Goal: Find specific page/section: Locate item on page

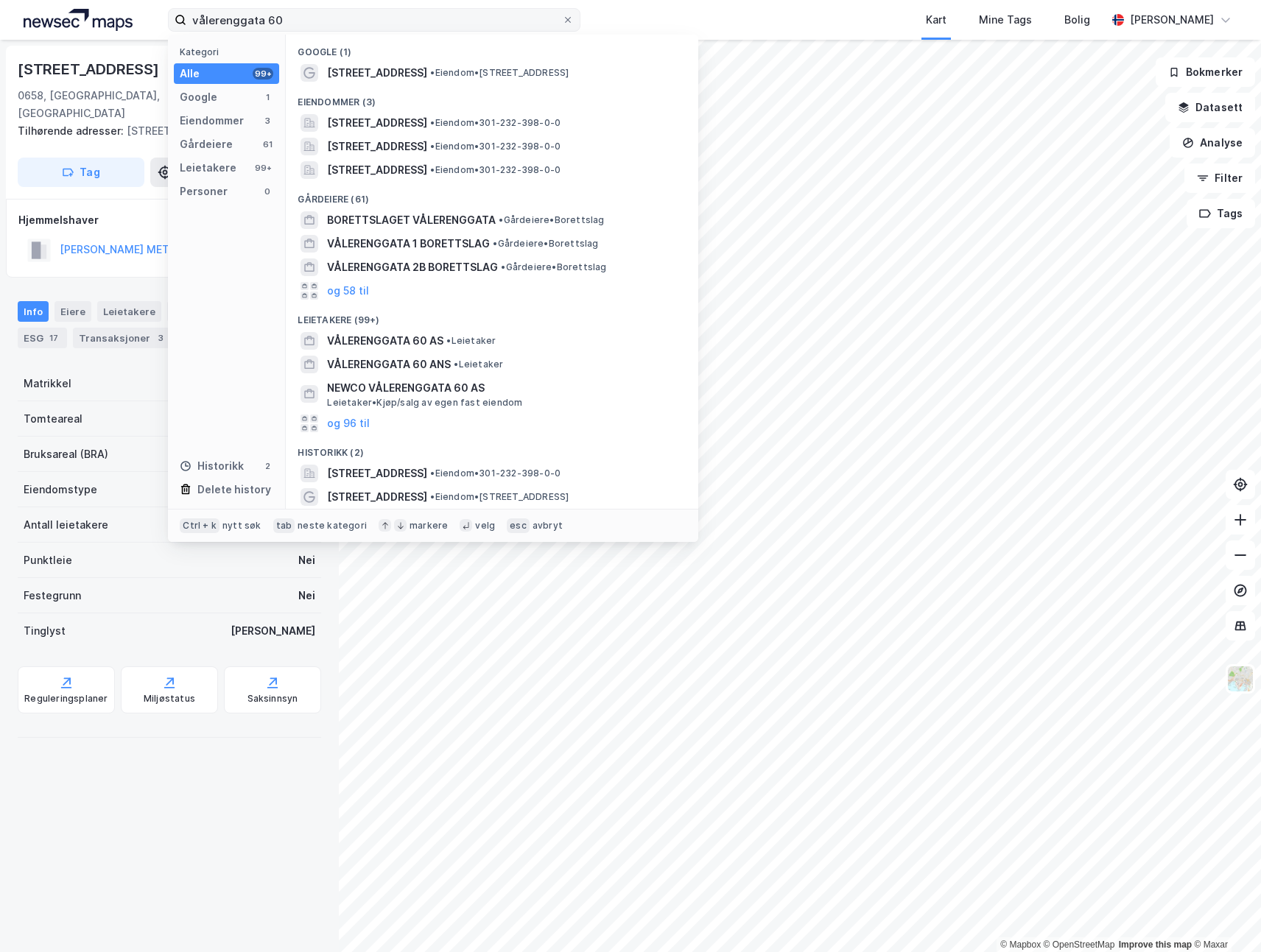
drag, startPoint x: 320, startPoint y: 14, endPoint x: 169, endPoint y: 14, distance: 151.0
click at [169, 14] on label "vålerenggata 60" at bounding box center [374, 19] width 413 height 23
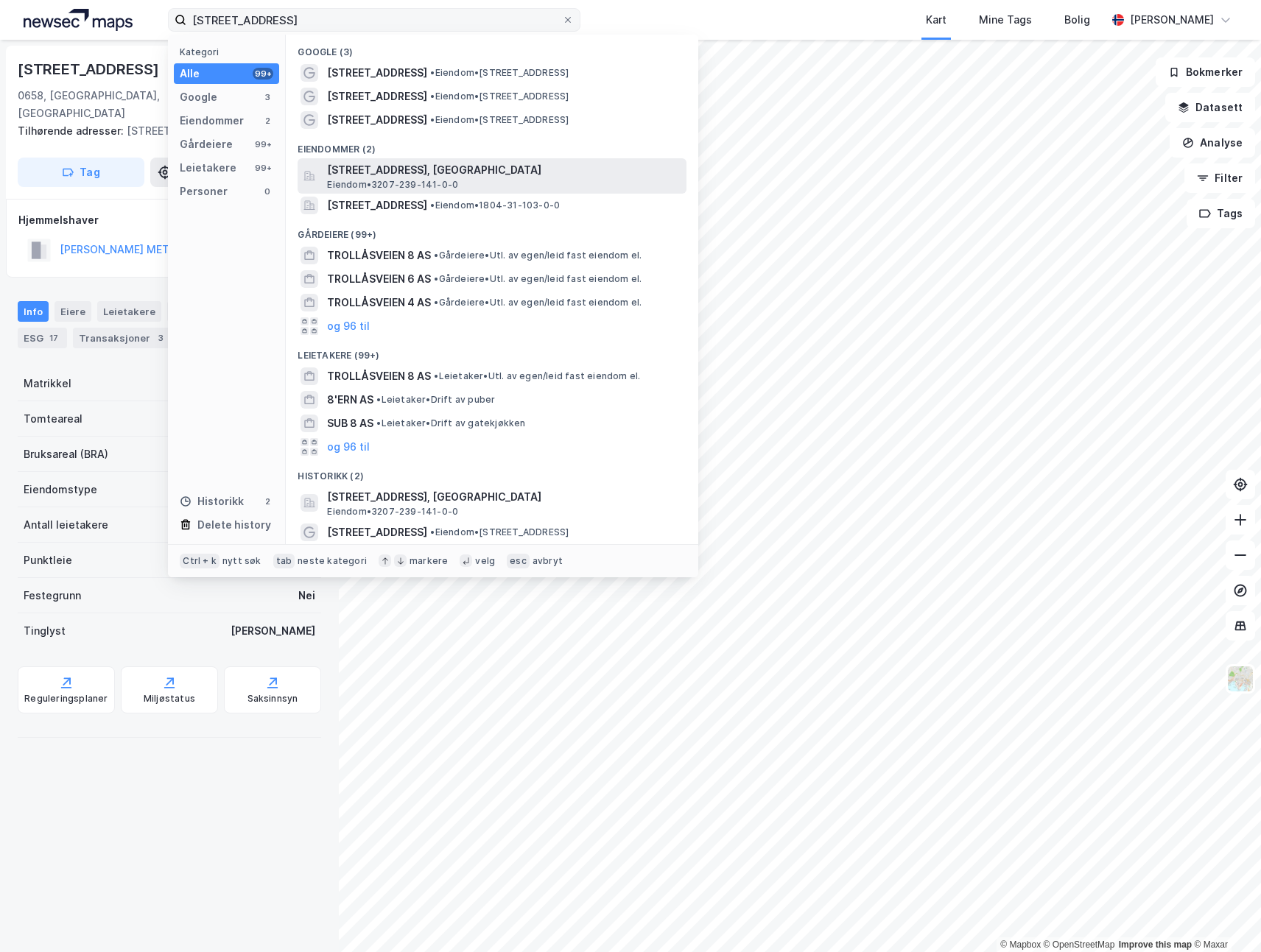
type input "[STREET_ADDRESS]"
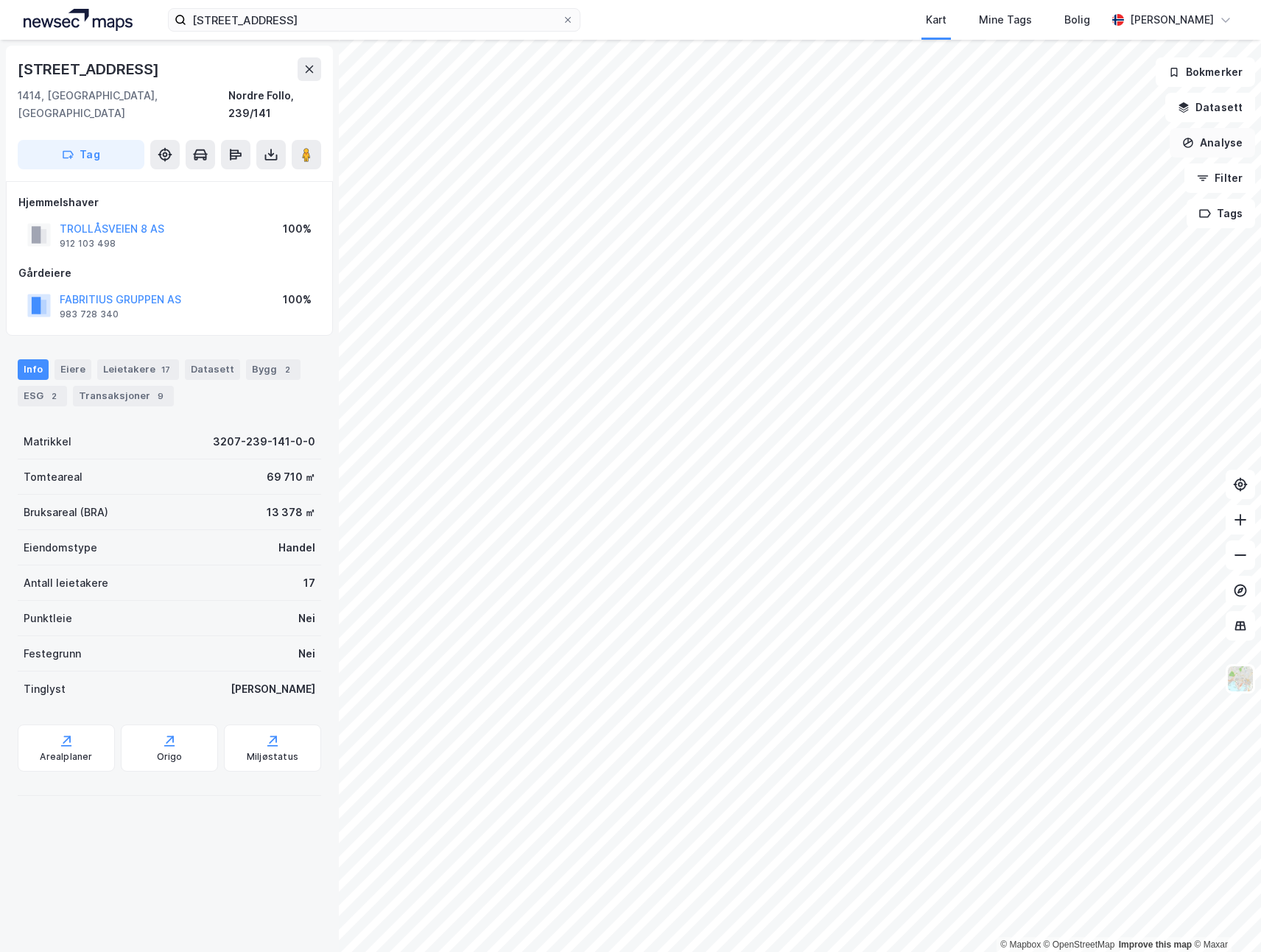
click at [1228, 146] on button "Analyse" at bounding box center [1212, 143] width 85 height 30
click at [1066, 145] on div "Mål avstand" at bounding box center [1084, 144] width 128 height 12
click at [579, 368] on div "1 117,2m" at bounding box center [590, 346] width 44 height 58
